Goal: Information Seeking & Learning: Learn about a topic

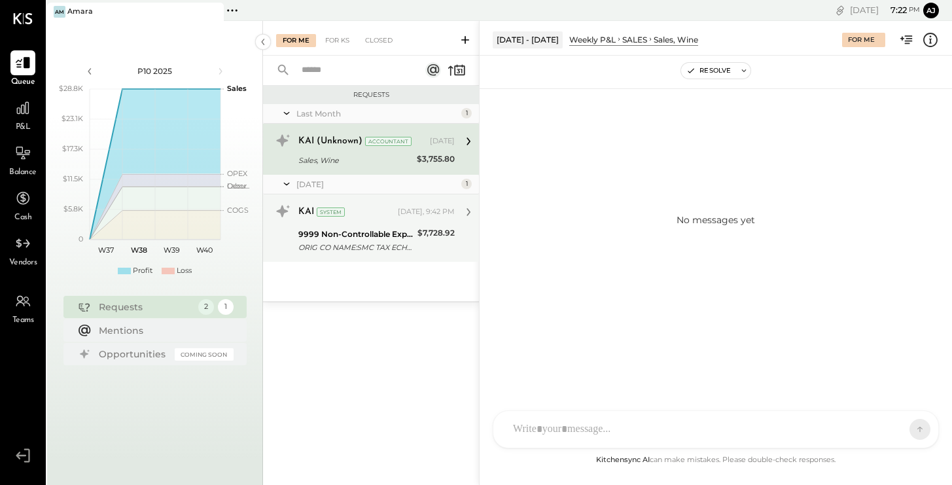
click at [433, 249] on div "$7,728.92" at bounding box center [435, 240] width 37 height 29
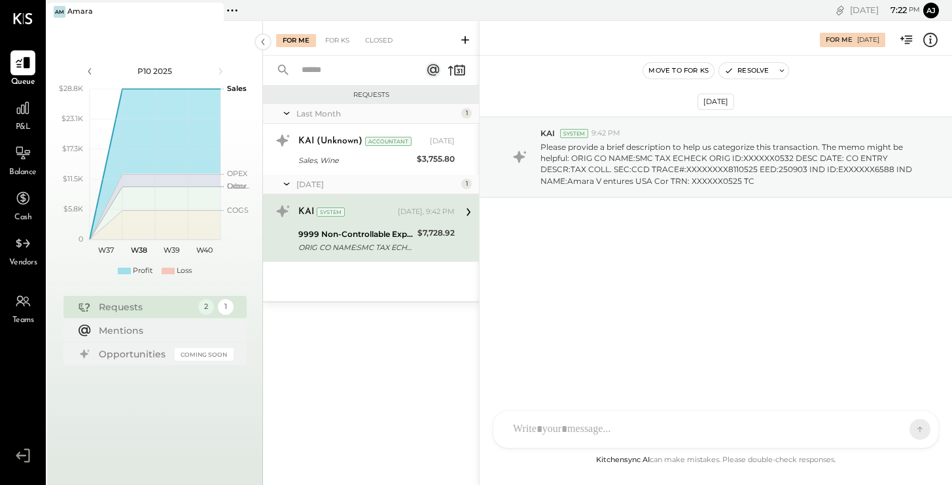
click at [616, 434] on div "R reena RS [PERSON_NAME] TM [PERSON_NAME] ID [PERSON_NAME] Del [PERSON_NAME] J …" at bounding box center [716, 429] width 446 height 38
click at [891, 427] on icon at bounding box center [895, 428] width 13 height 13
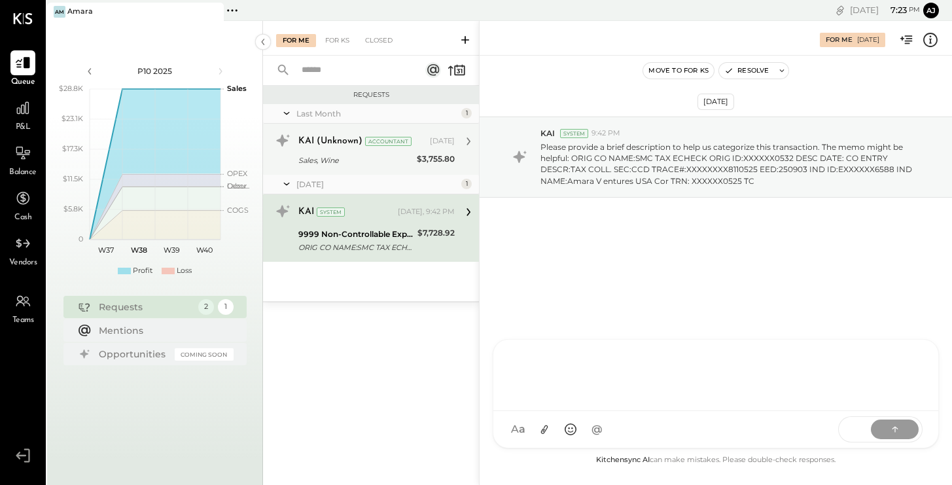
click at [373, 171] on div "KAI (Unknown) Accountant [DATE] Sales, Wine $3,755.80" at bounding box center [371, 149] width 216 height 51
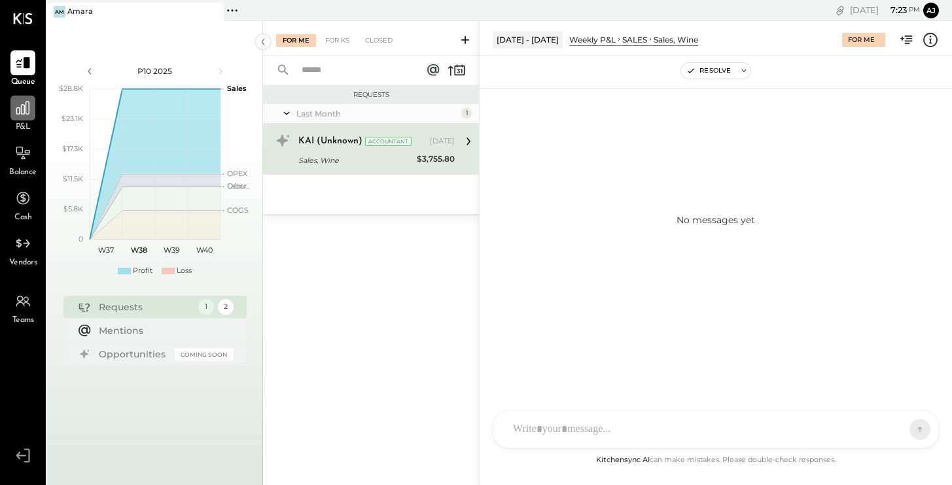
click at [24, 116] on icon at bounding box center [22, 107] width 17 height 17
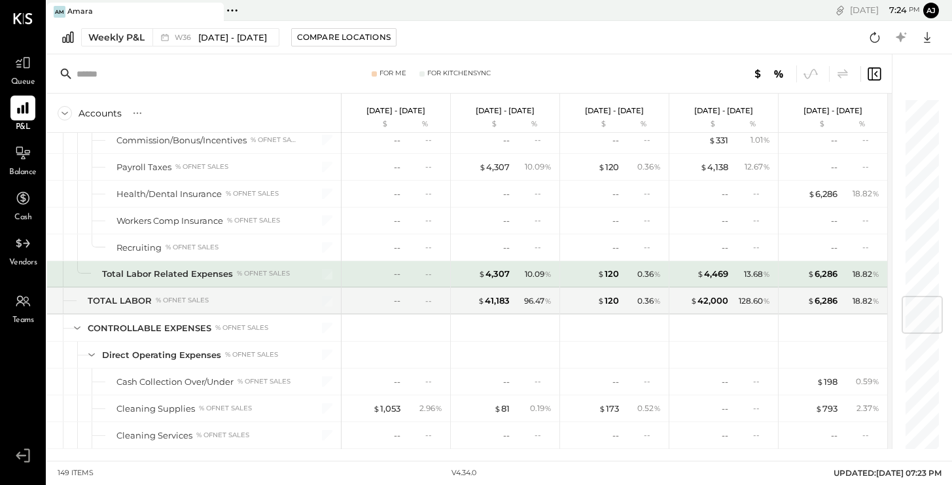
scroll to position [1666, 0]
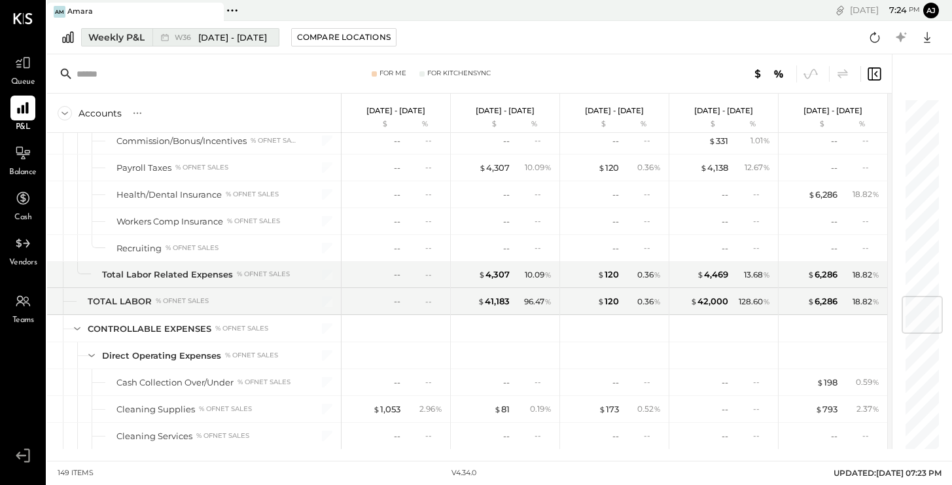
click at [232, 36] on span "[DATE] - [DATE]" at bounding box center [232, 37] width 69 height 12
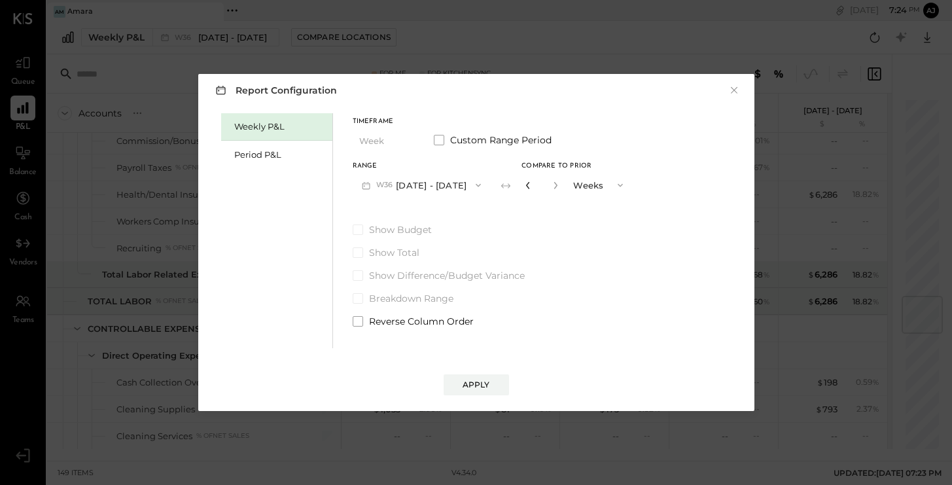
click at [526, 187] on icon "button" at bounding box center [527, 185] width 3 height 7
click at [552, 186] on icon "button" at bounding box center [556, 185] width 8 height 8
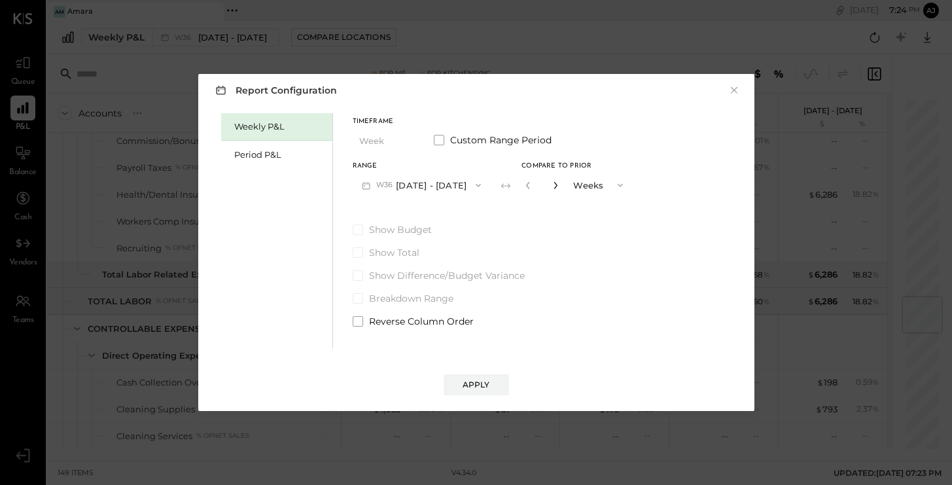
click at [552, 186] on icon "button" at bounding box center [556, 185] width 8 height 8
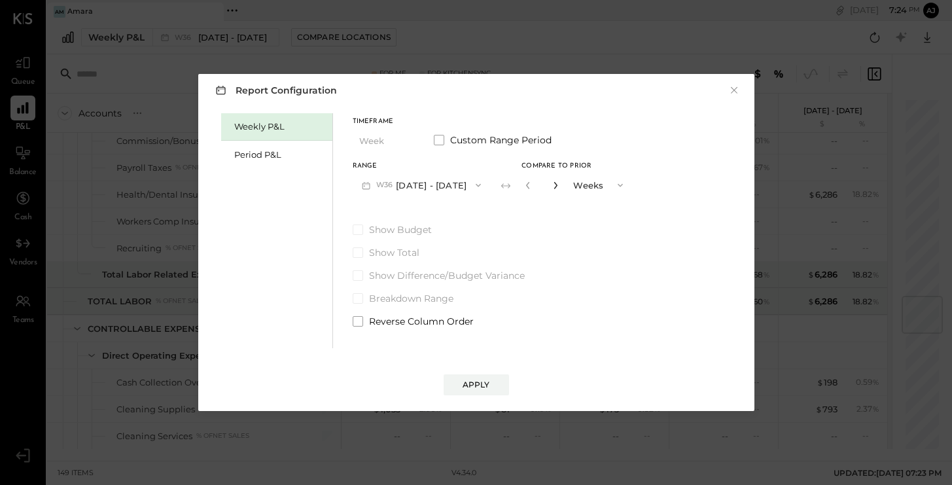
click at [552, 186] on icon "button" at bounding box center [556, 185] width 8 height 8
click at [526, 186] on icon "button" at bounding box center [527, 185] width 3 height 7
type input "**"
click at [477, 381] on div "Apply" at bounding box center [476, 384] width 27 height 11
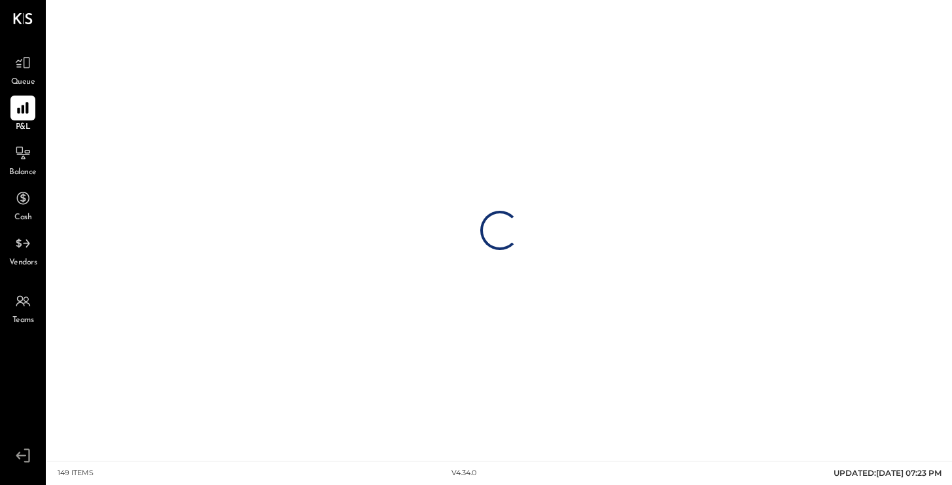
click at [477, 381] on div "Loading…" at bounding box center [499, 230] width 905 height 461
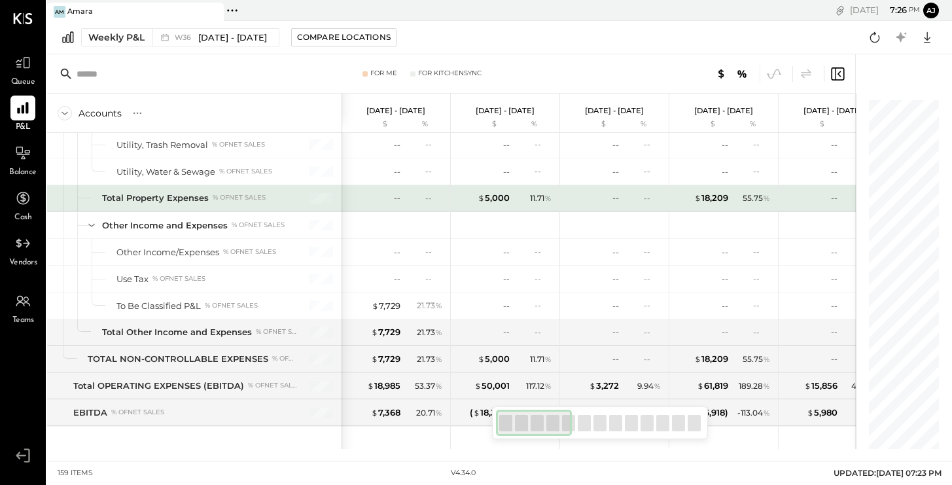
click at [565, 200] on div "-- --" at bounding box center [614, 198] width 109 height 26
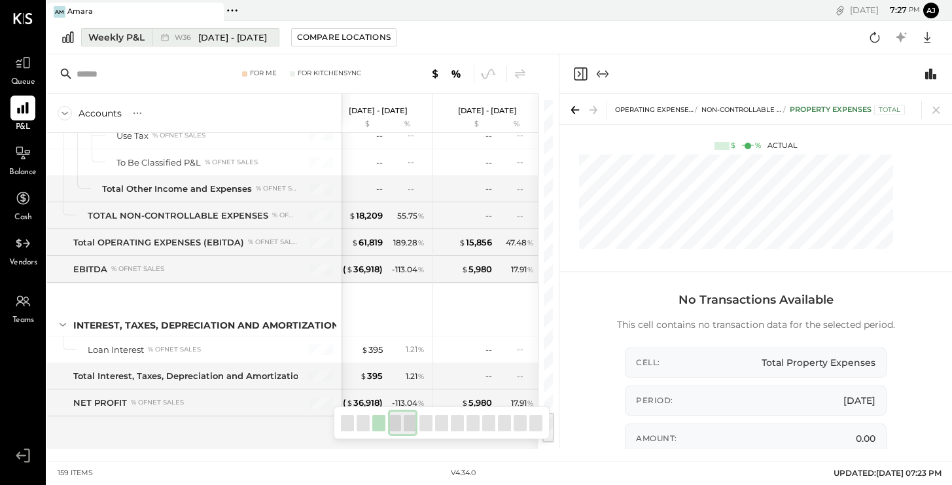
click at [141, 43] on div "Weekly P&L" at bounding box center [116, 37] width 56 height 13
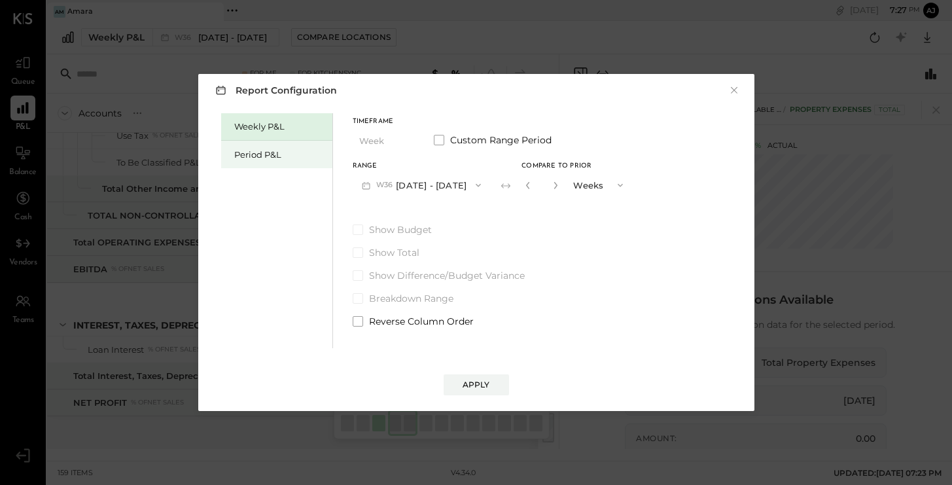
click at [274, 162] on div "Period P&L" at bounding box center [276, 154] width 111 height 27
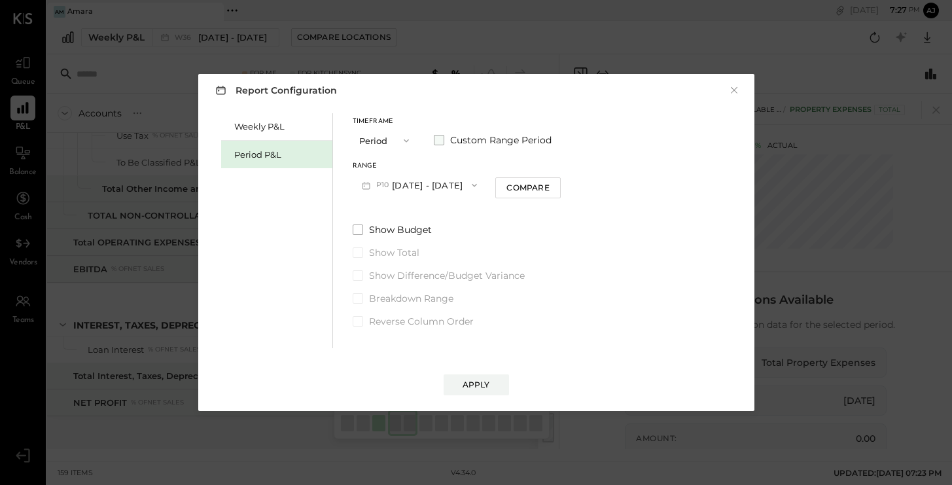
click at [442, 139] on span at bounding box center [439, 140] width 10 height 10
click at [424, 183] on icon "button" at bounding box center [419, 185] width 10 height 10
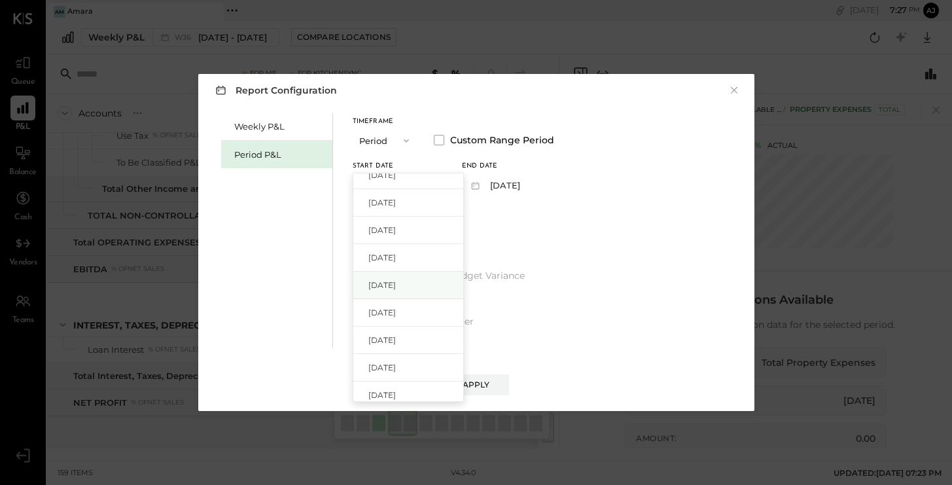
click at [396, 281] on span "[DATE]" at bounding box center [381, 284] width 27 height 11
click at [535, 188] on button "[DATE]" at bounding box center [501, 185] width 78 height 24
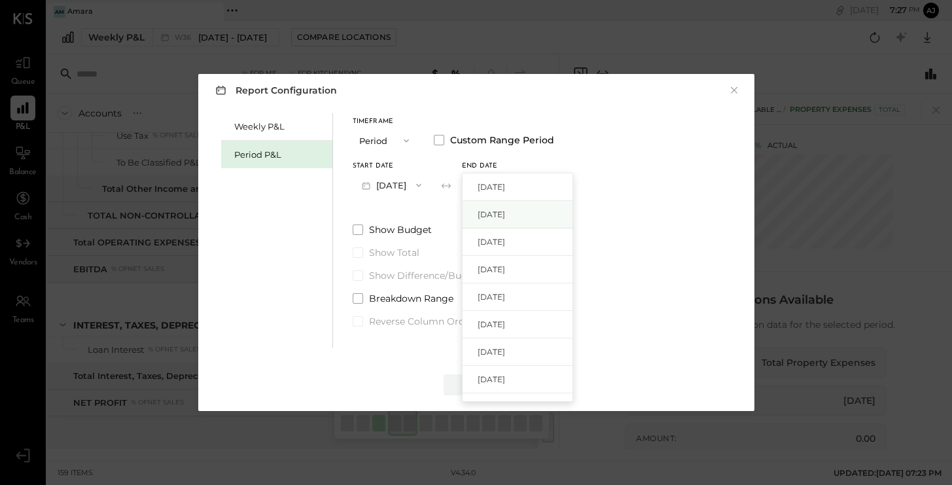
click at [505, 215] on span "[DATE]" at bounding box center [491, 214] width 27 height 11
click at [476, 389] on div "Apply" at bounding box center [476, 384] width 27 height 11
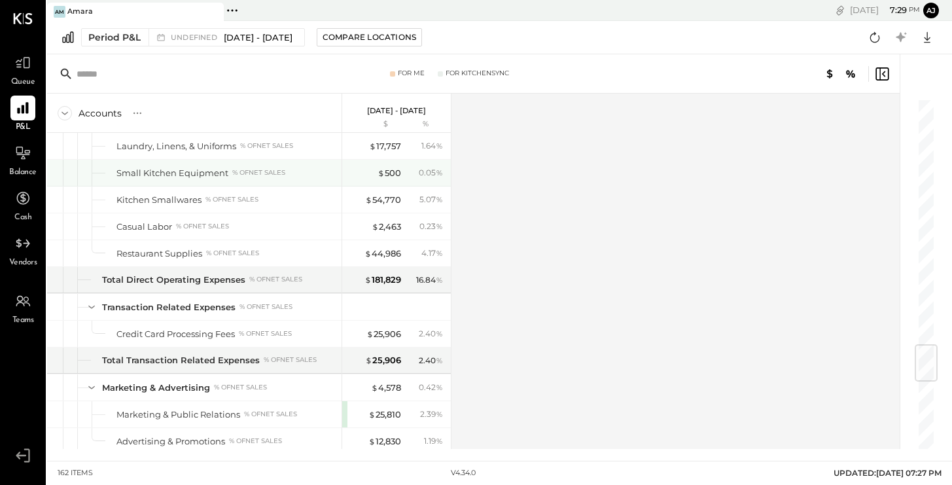
scroll to position [2068, 0]
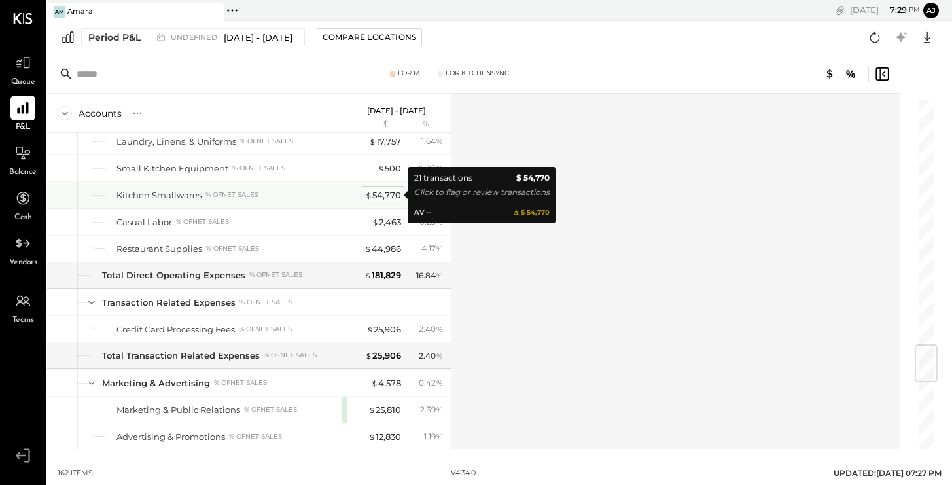
click at [390, 192] on div "$ 54,770" at bounding box center [383, 195] width 36 height 12
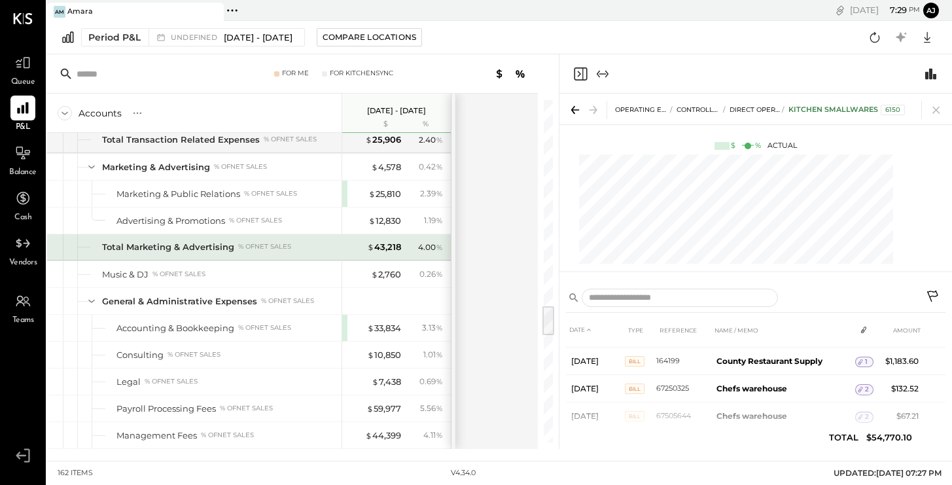
scroll to position [2289, 0]
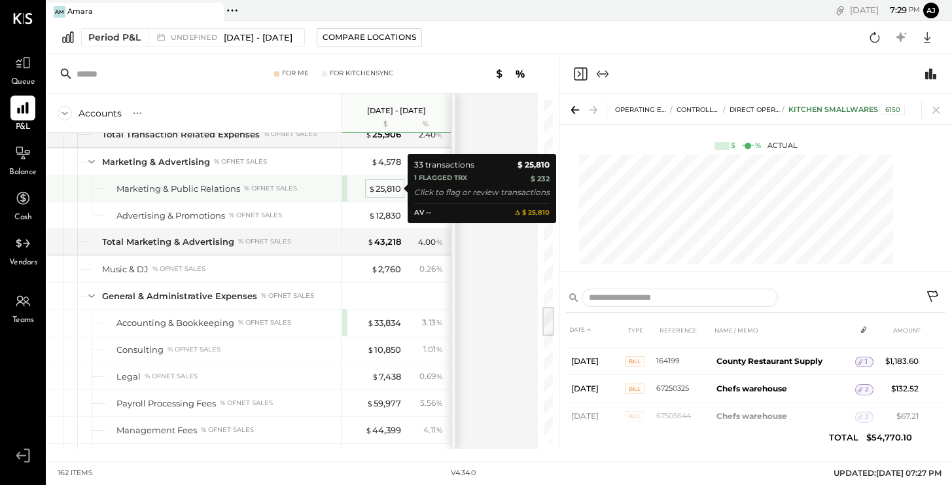
click at [390, 190] on div "$ 25,810" at bounding box center [384, 189] width 33 height 12
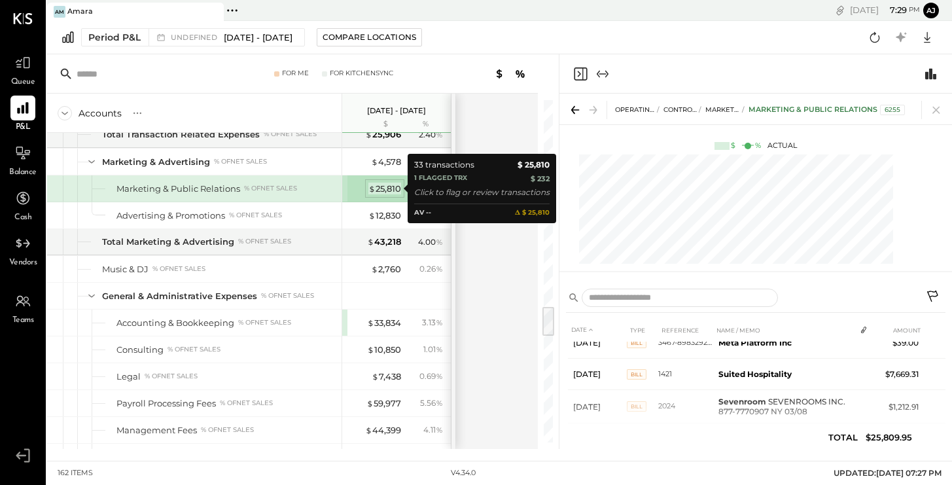
scroll to position [281, 0]
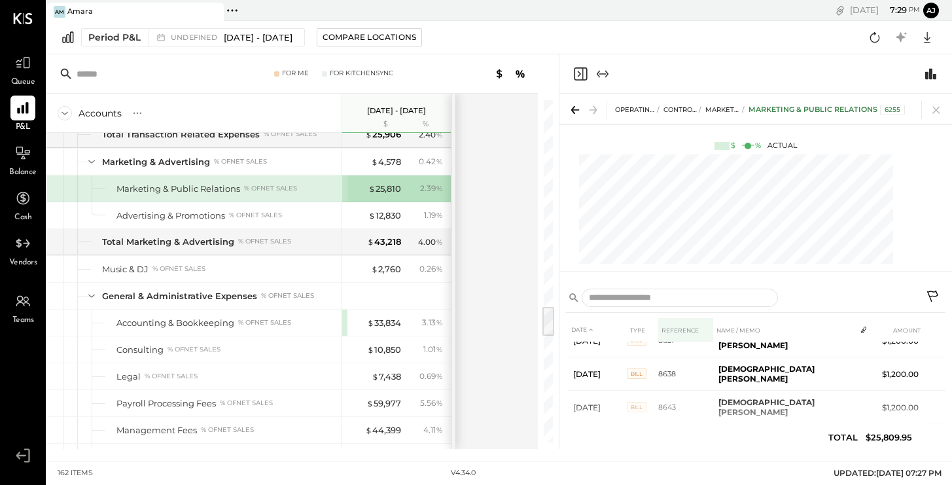
scroll to position [896, 0]
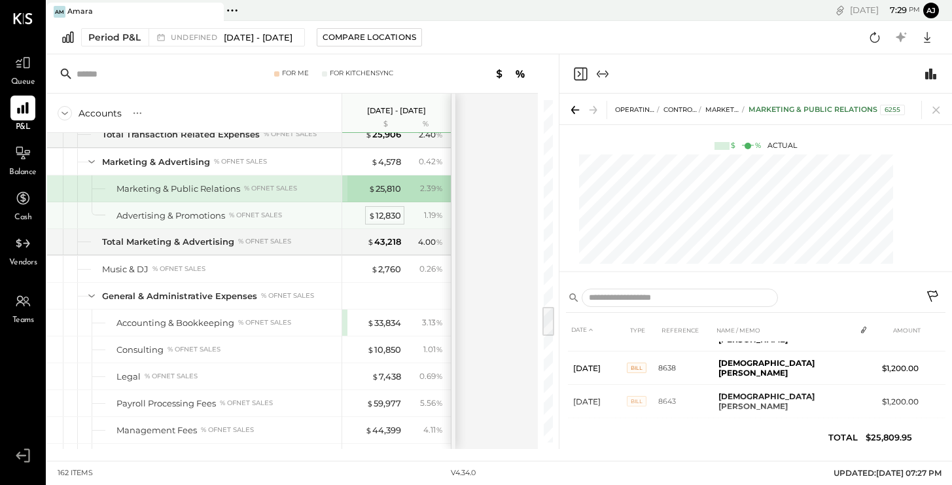
click at [378, 213] on div "$ 12,830" at bounding box center [384, 215] width 33 height 12
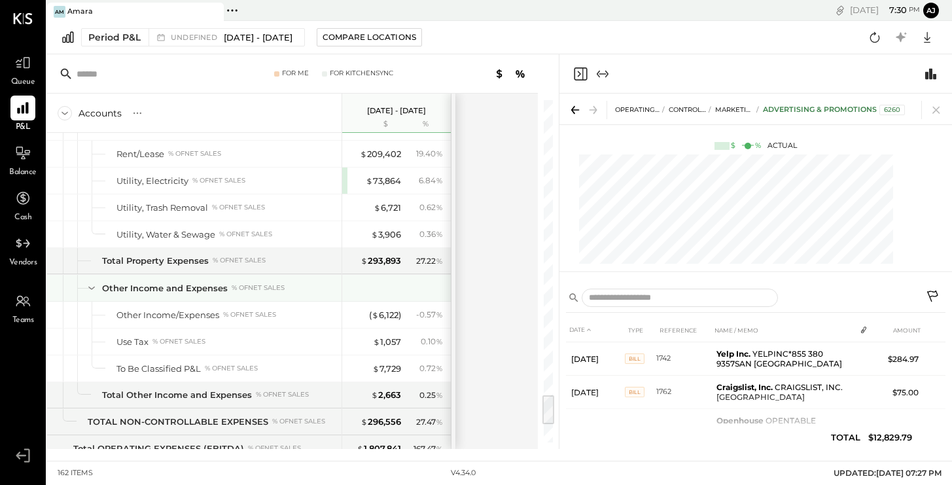
scroll to position [3348, 0]
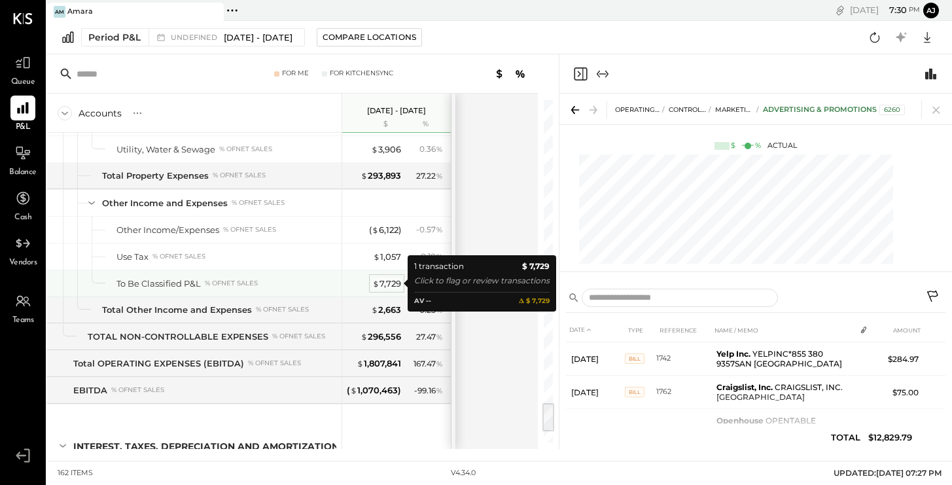
click at [392, 283] on div "$ 7,729" at bounding box center [386, 283] width 29 height 12
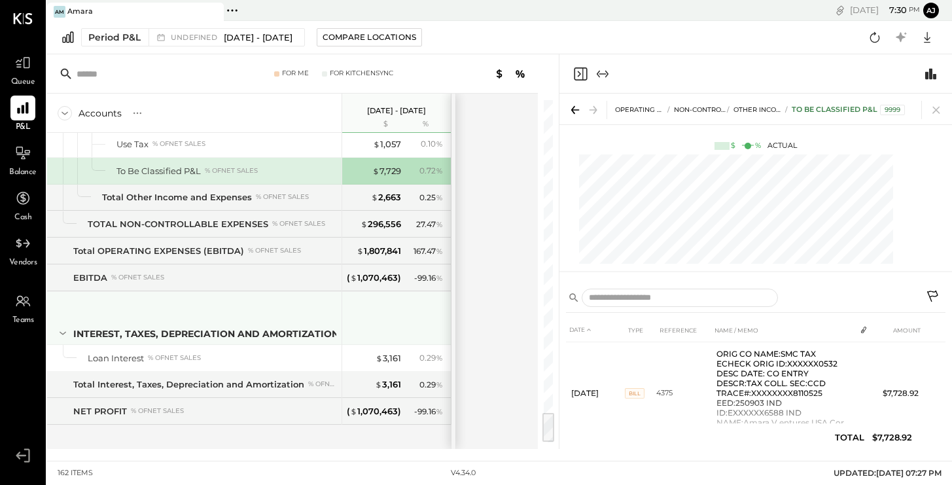
scroll to position [3469, 0]
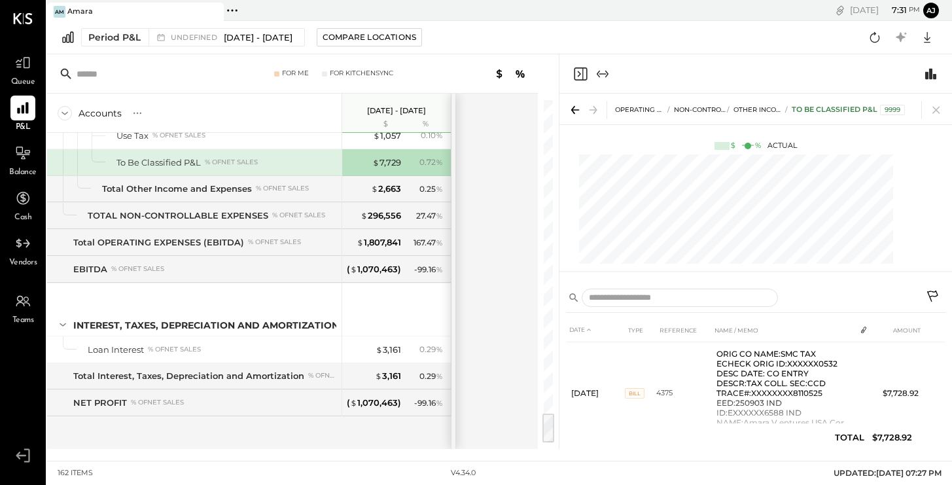
click at [548, 432] on div at bounding box center [548, 428] width 12 height 29
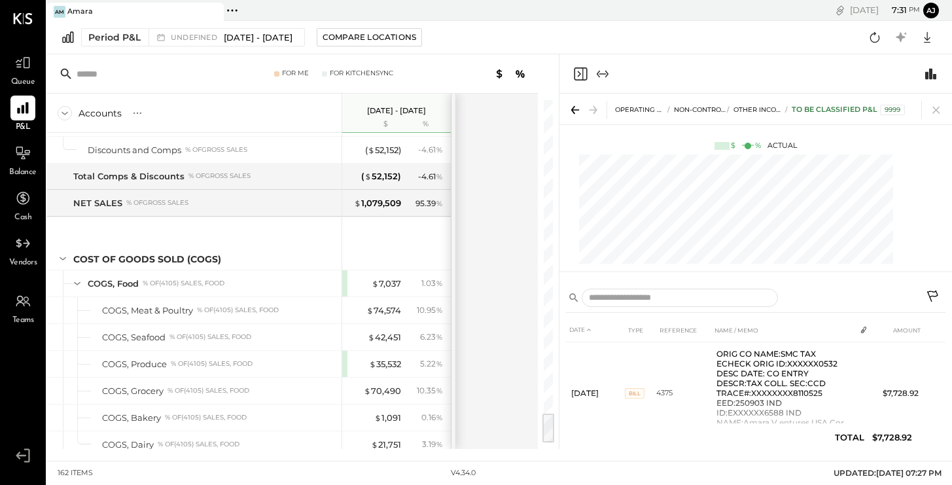
click at [548, 432] on div at bounding box center [548, 428] width 12 height 29
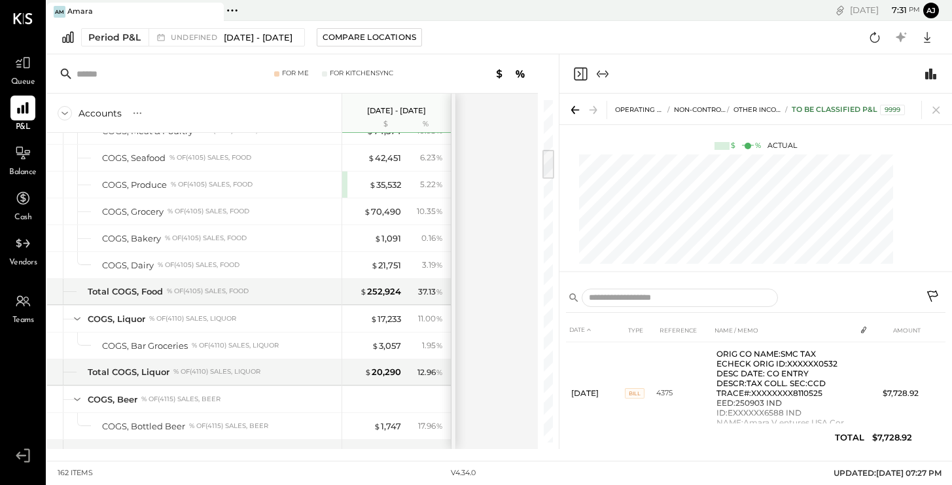
scroll to position [0, 0]
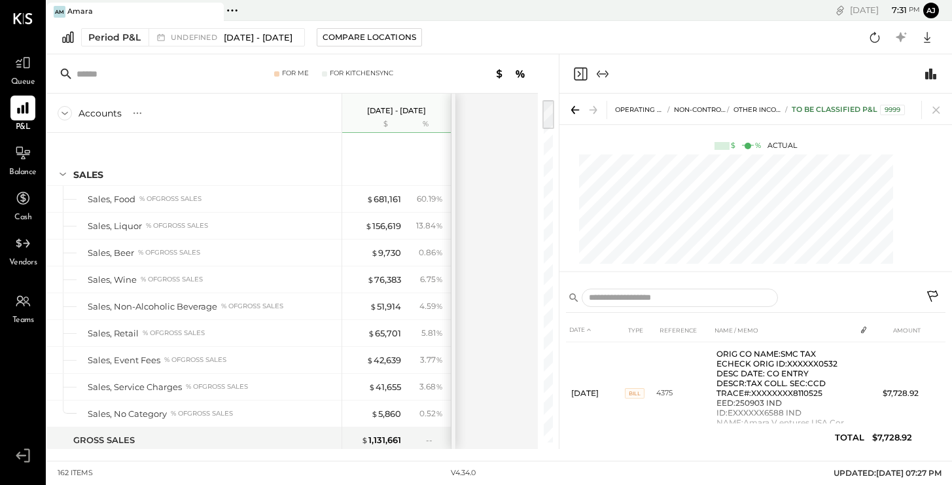
click at [544, 101] on div at bounding box center [548, 114] width 12 height 29
click at [17, 169] on span "Balance" at bounding box center [22, 173] width 27 height 12
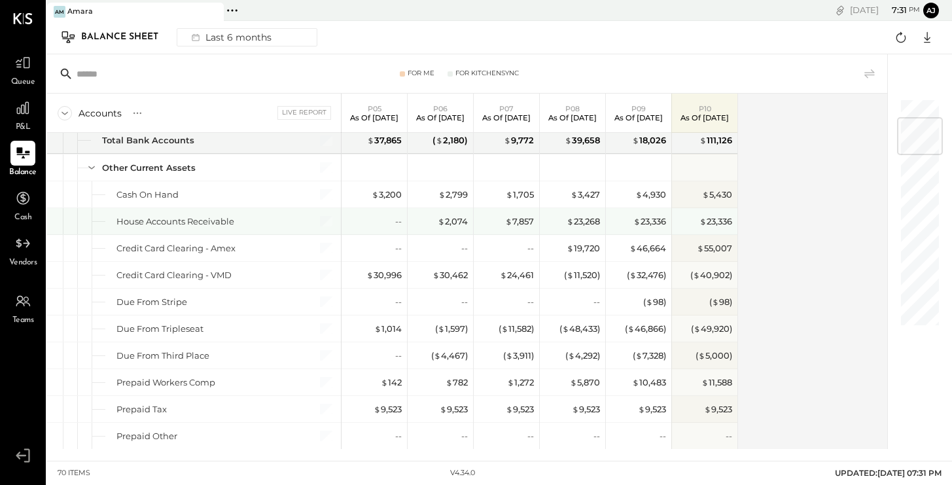
scroll to position [164, 0]
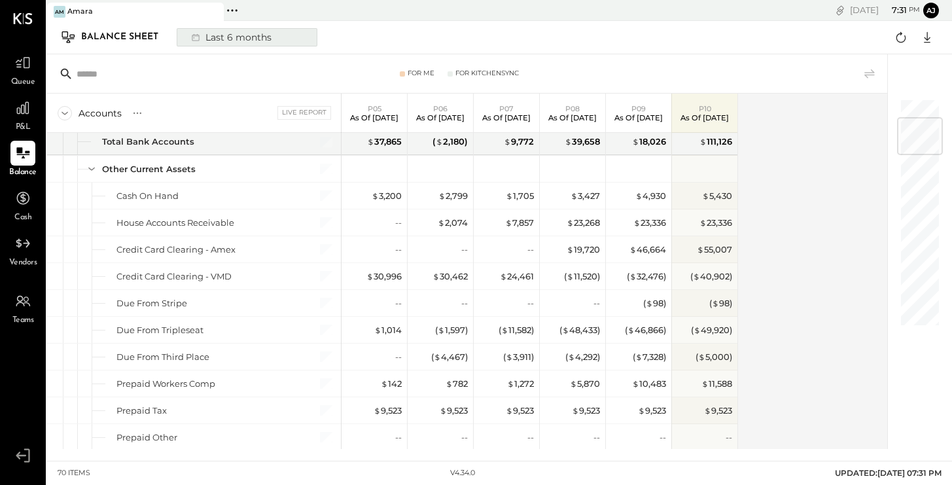
click at [245, 41] on div "Last 6 months" at bounding box center [230, 37] width 93 height 17
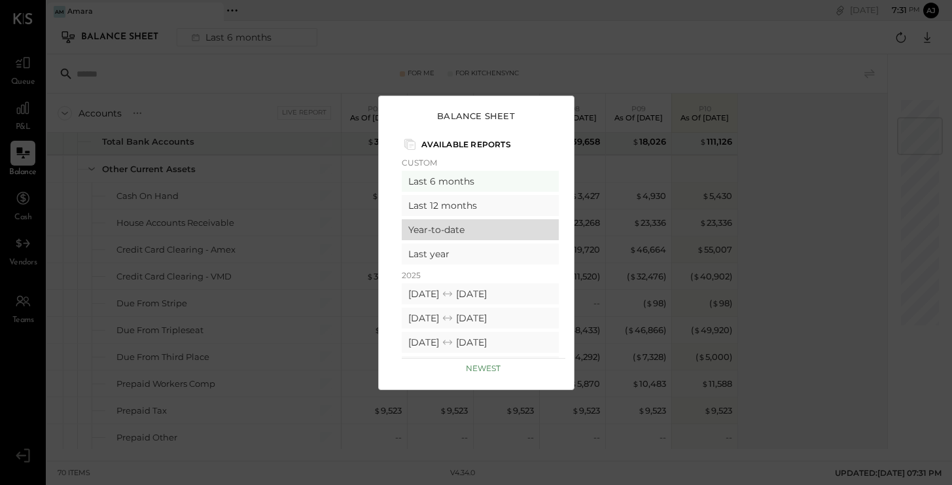
click at [447, 230] on div "Year-to-date" at bounding box center [480, 229] width 157 height 21
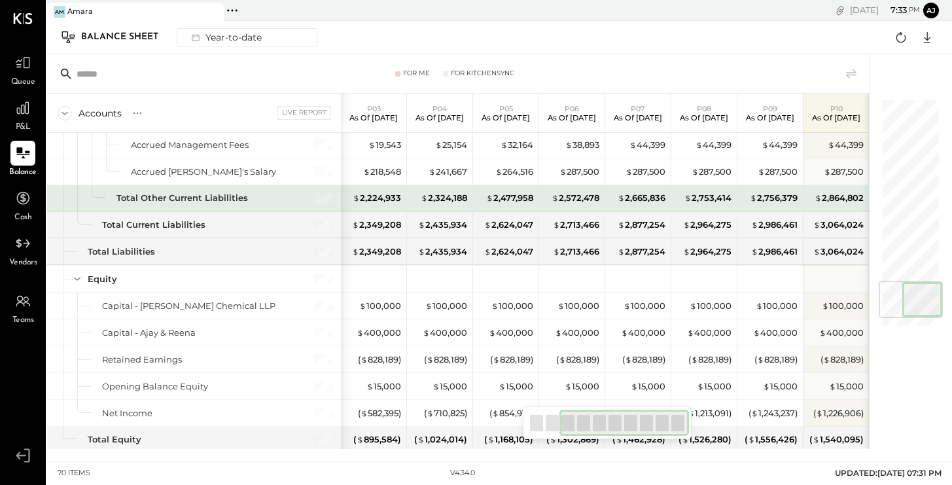
scroll to position [1593, 0]
